Goal: Use online tool/utility

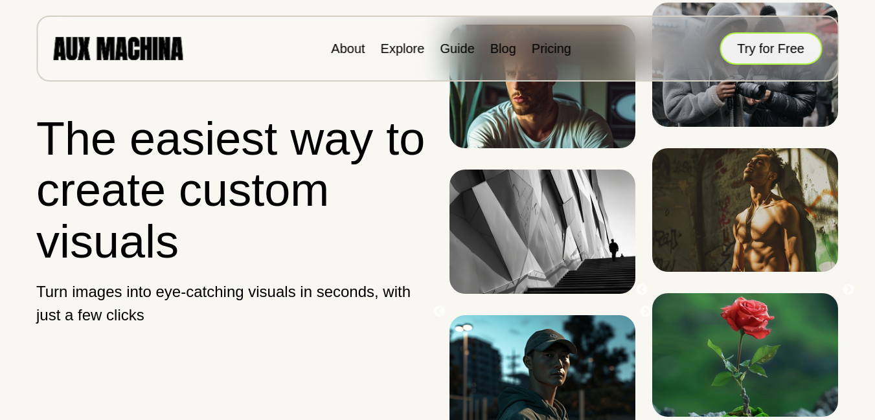
click at [794, 46] on button "Try for Free" at bounding box center [771, 48] width 102 height 32
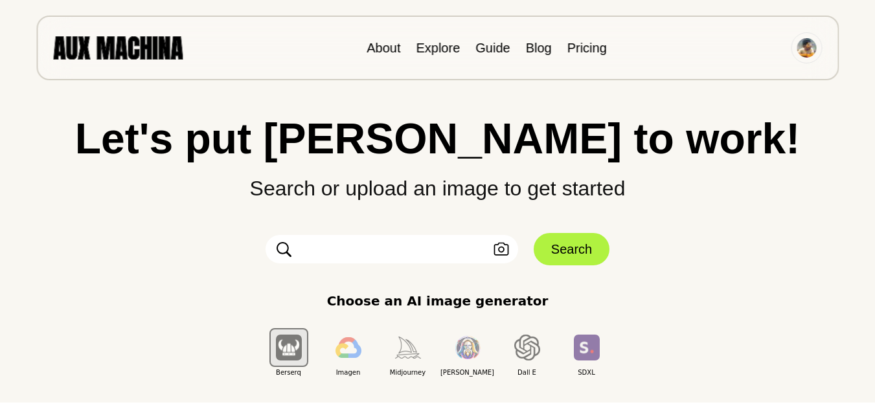
scroll to position [39, 0]
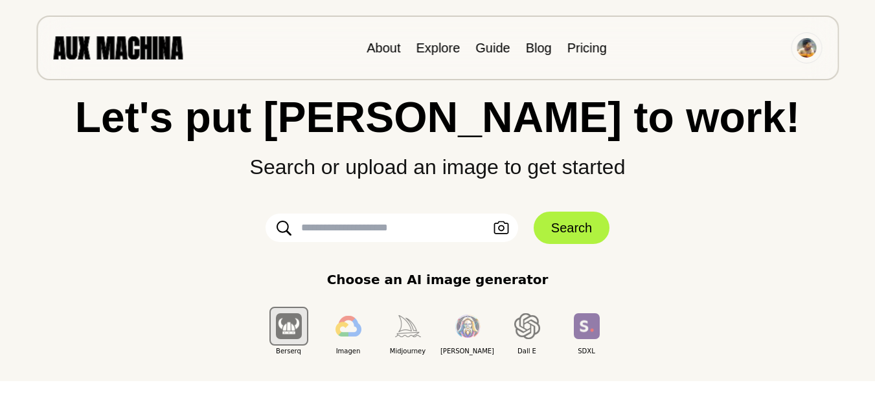
click at [389, 238] on input "text" at bounding box center [392, 228] width 253 height 29
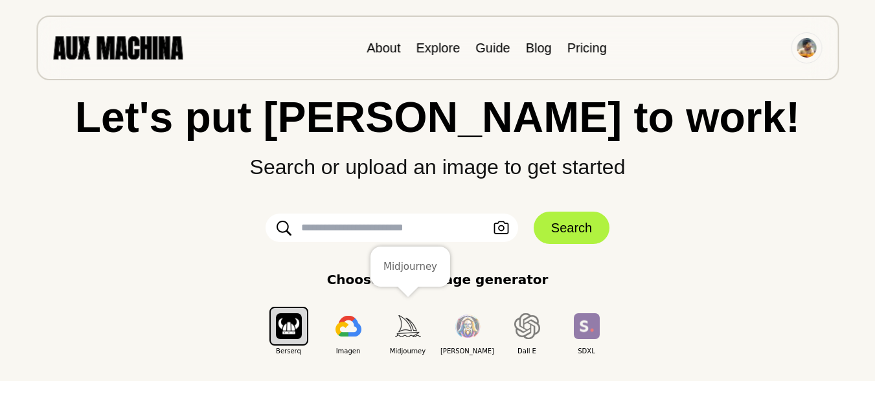
click at [409, 328] on img "button" at bounding box center [408, 326] width 26 height 21
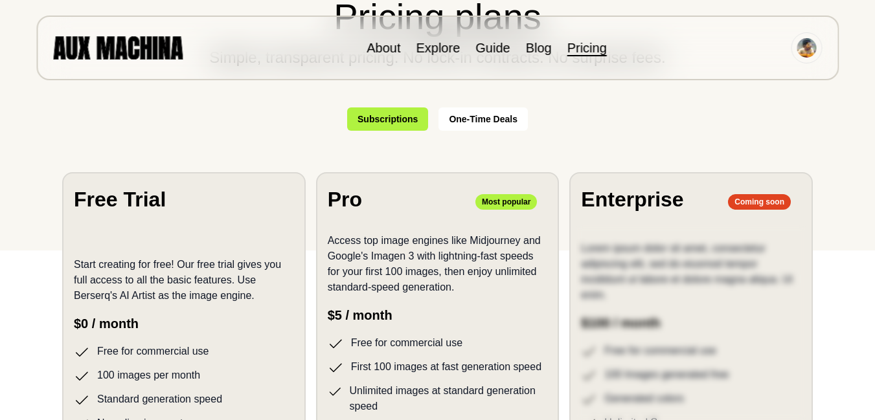
scroll to position [172, 0]
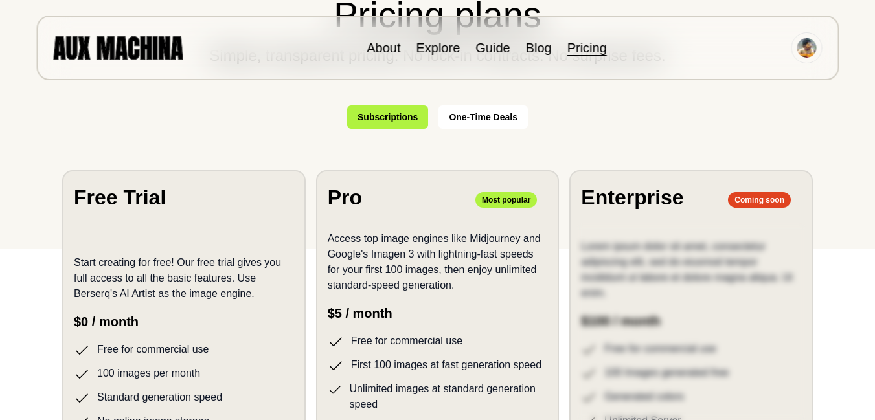
click at [261, 306] on div "Start creating for free! Our free trial gives you full access to all the basic …" at bounding box center [184, 335] width 220 height 190
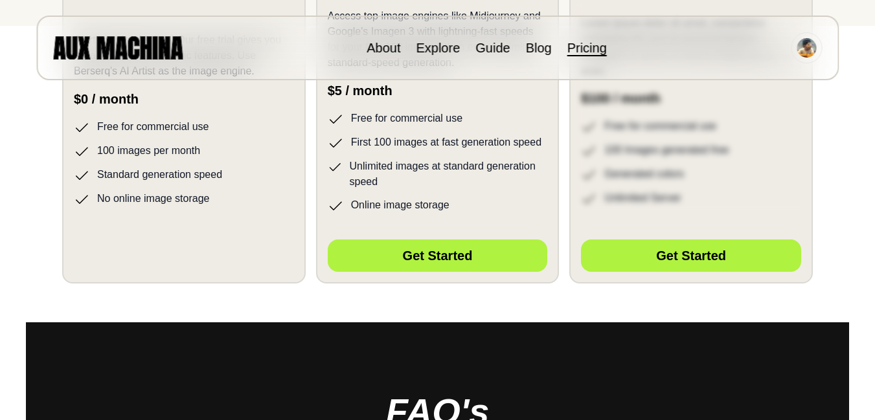
scroll to position [396, 0]
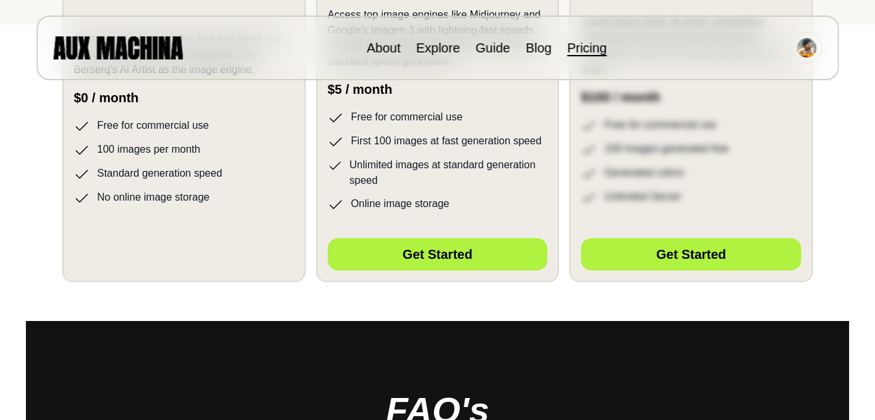
click at [211, 251] on div "Hidden Button Placeholder" at bounding box center [184, 251] width 220 height 45
drag, startPoint x: 211, startPoint y: 251, endPoint x: 128, endPoint y: 229, distance: 85.2
click at [128, 229] on section "Free Trial Start creating for free! Our free trial gives you full access to all…" at bounding box center [184, 114] width 244 height 336
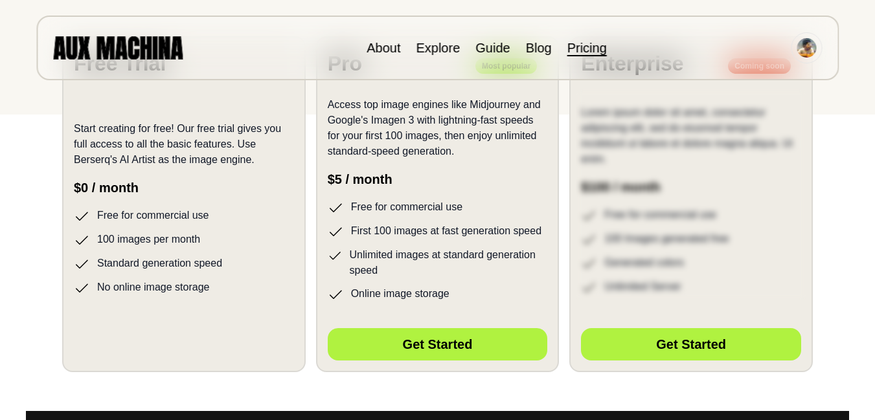
scroll to position [0, 0]
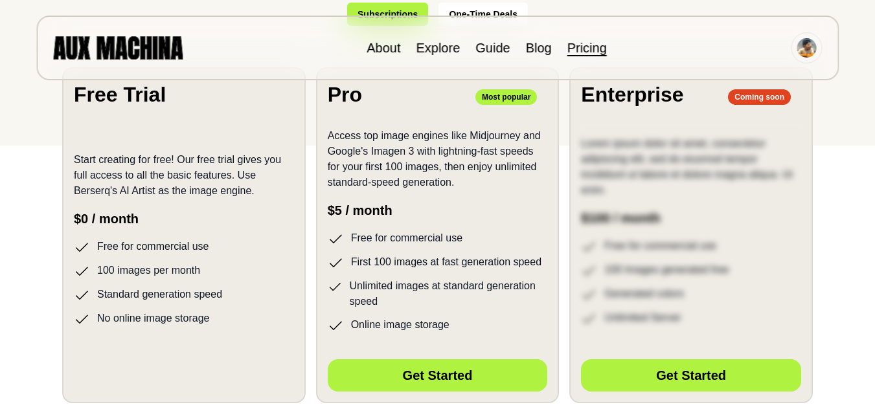
click at [225, 361] on div "Hidden Button Placeholder" at bounding box center [184, 372] width 220 height 45
click at [175, 365] on div "Hidden Button Placeholder" at bounding box center [184, 372] width 220 height 45
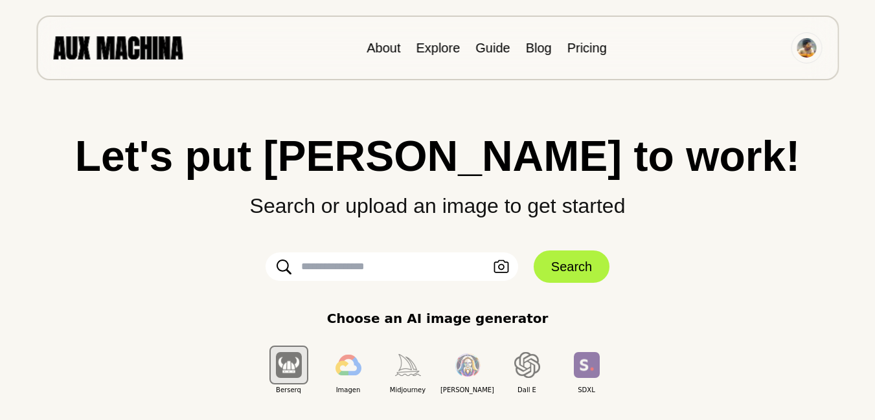
scroll to position [39, 0]
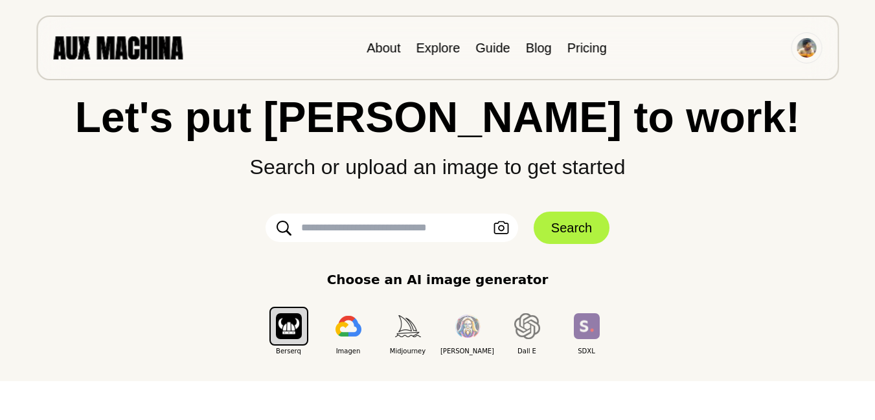
click at [418, 236] on input "text" at bounding box center [392, 228] width 253 height 29
paste input "**********"
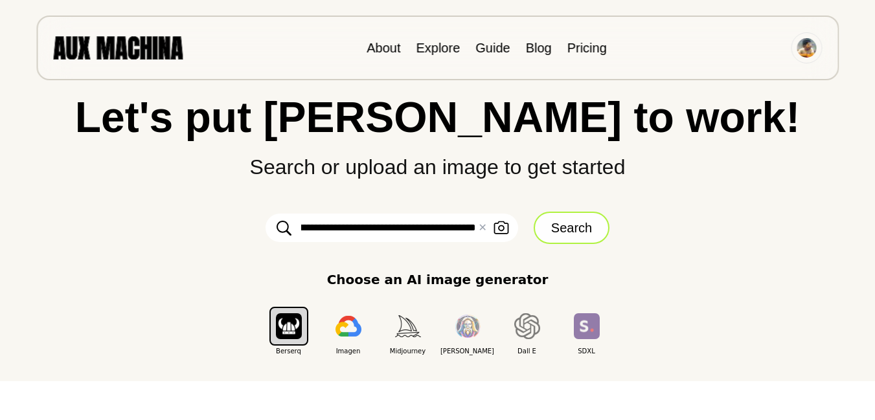
type input "**********"
click at [575, 225] on button "Search" at bounding box center [572, 228] width 76 height 32
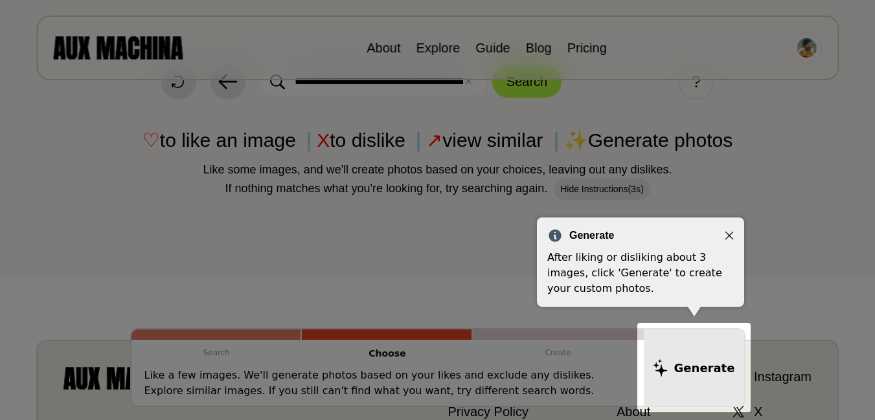
scroll to position [48, 0]
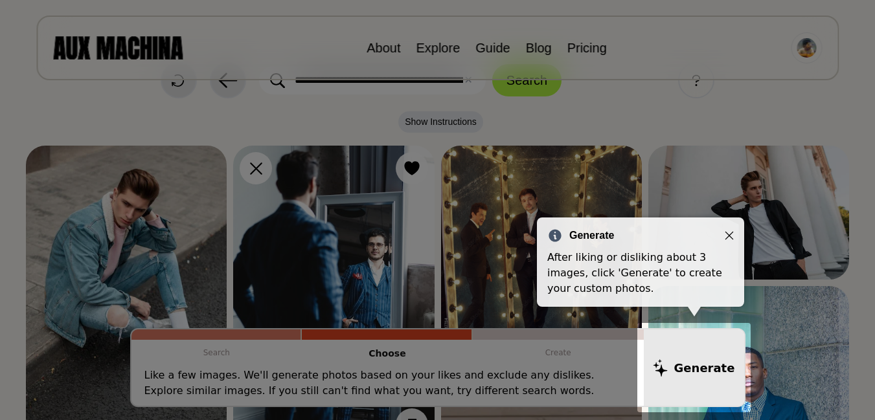
click at [728, 232] on icon "Close" at bounding box center [729, 235] width 9 height 9
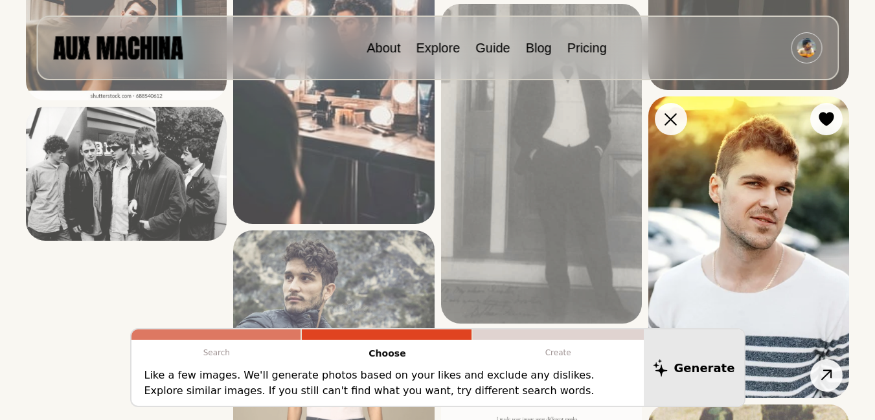
scroll to position [1660, 0]
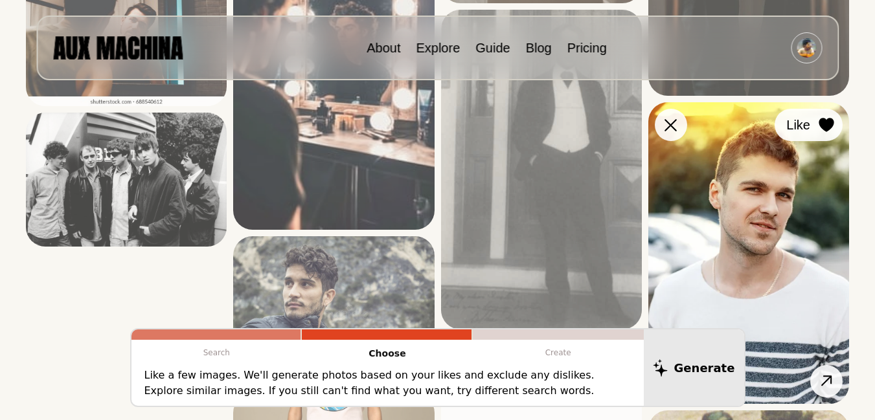
click at [822, 129] on icon at bounding box center [827, 125] width 16 height 14
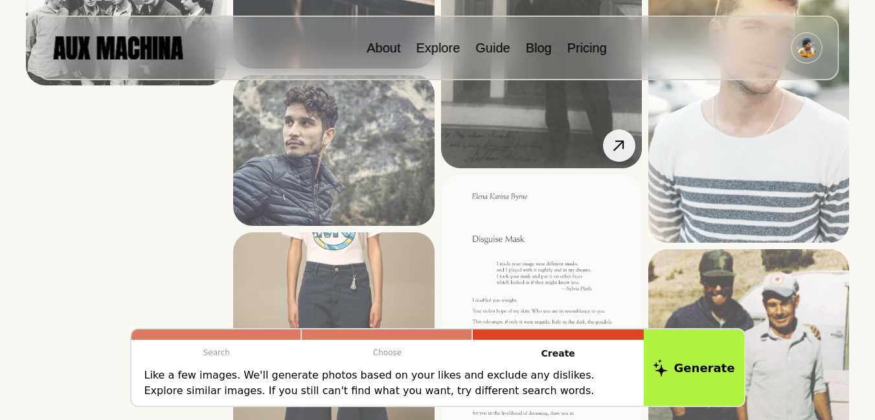
scroll to position [1827, 0]
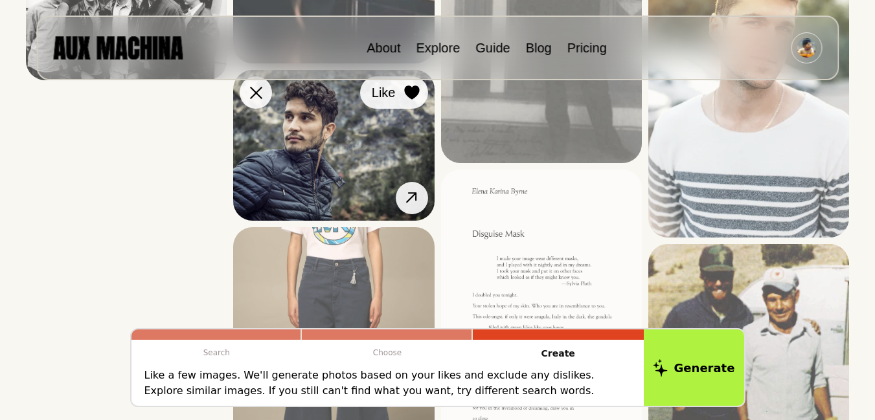
click at [405, 102] on div at bounding box center [411, 92] width 19 height 19
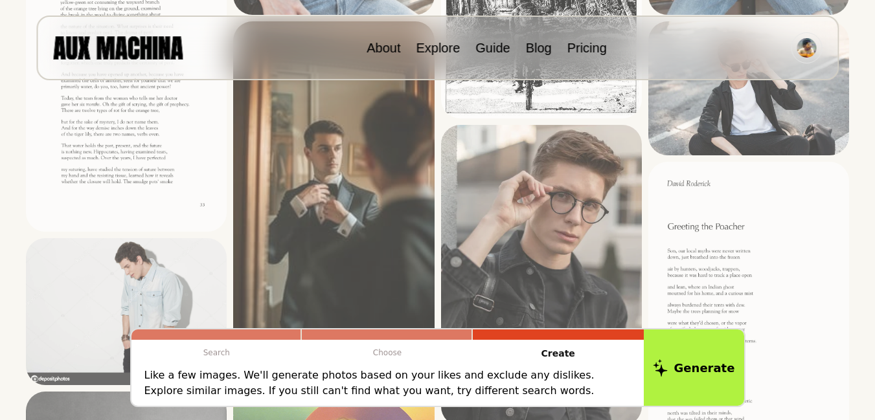
scroll to position [926, 0]
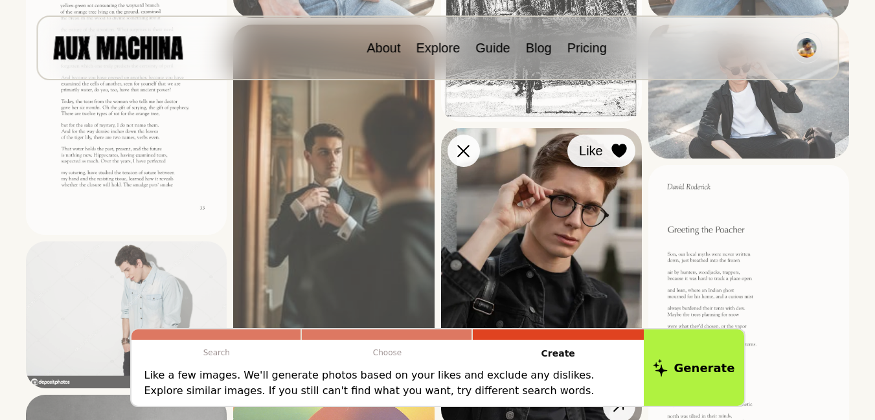
click at [612, 148] on icon at bounding box center [619, 151] width 15 height 14
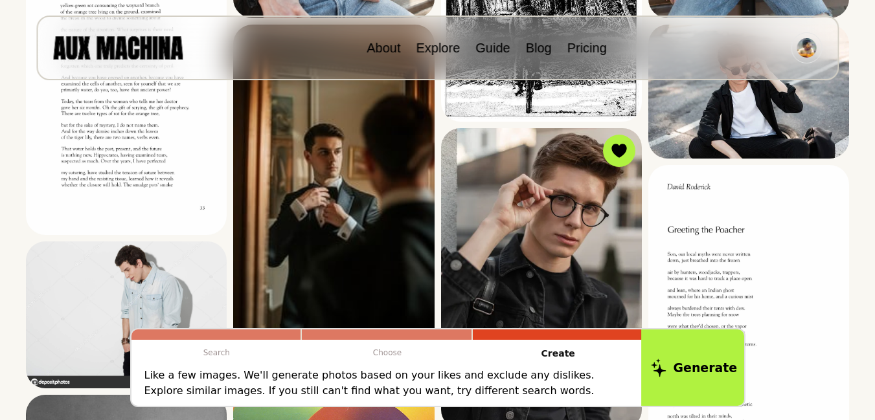
click at [690, 356] on button "Generate" at bounding box center [694, 368] width 106 height 80
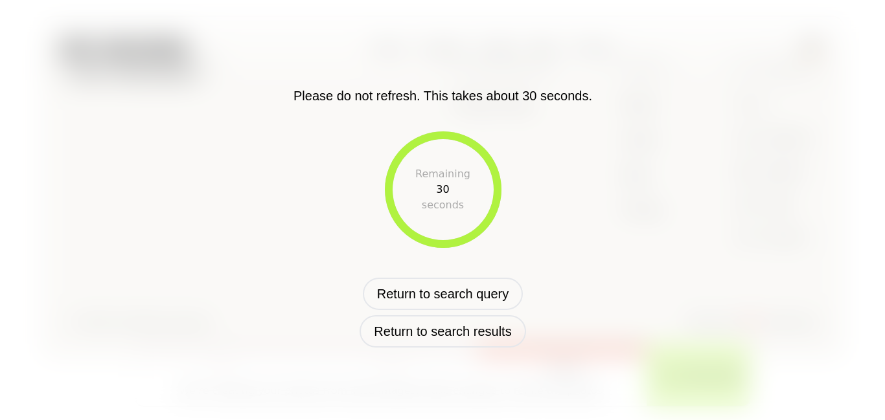
scroll to position [555, 0]
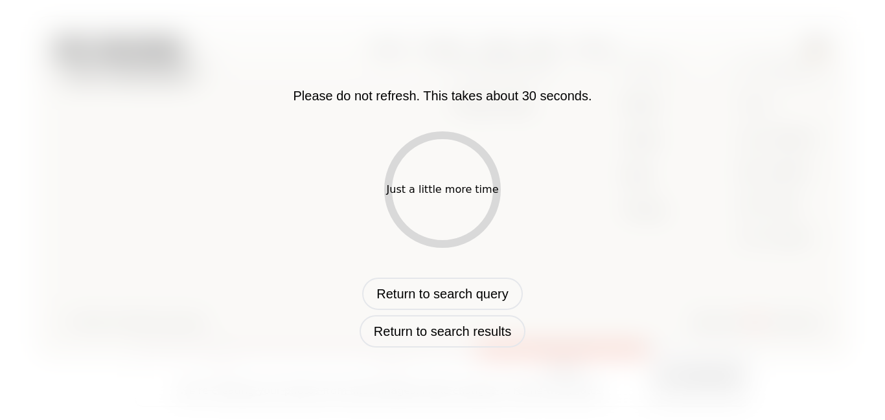
click at [452, 223] on div "Just a little more time" at bounding box center [442, 190] width 117 height 117
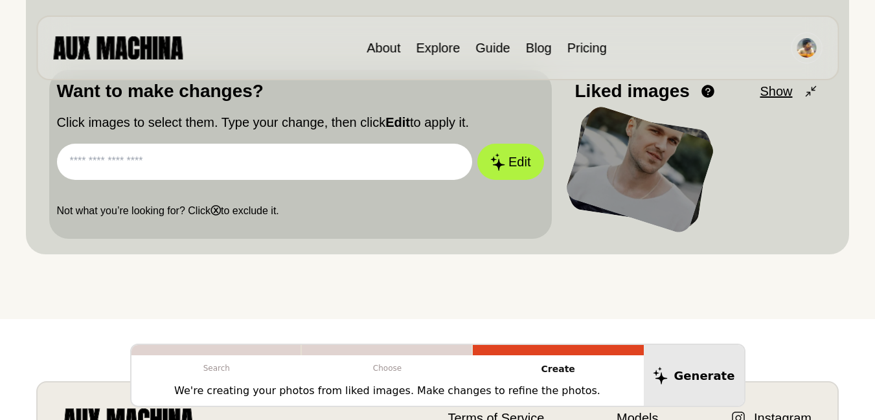
scroll to position [742, 0]
